Goal: Find contact information: Obtain details needed to contact an individual or organization

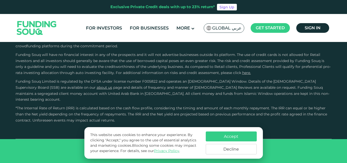
scroll to position [1439, 0]
type tc-range-slider "4"
click at [232, 136] on button "Accept" at bounding box center [231, 137] width 51 height 10
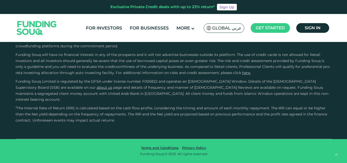
scroll to position [1515, 0]
